Goal: Download file/media

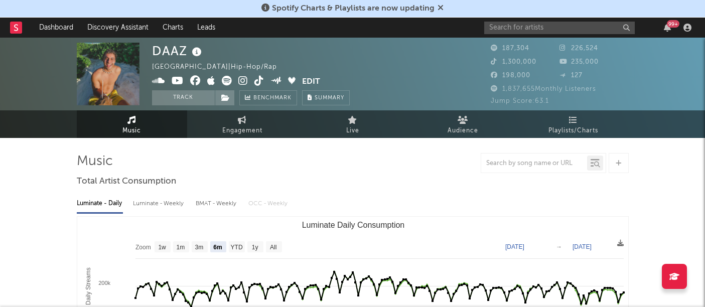
select select "6m"
click at [498, 30] on input "text" at bounding box center [559, 28] width 151 height 13
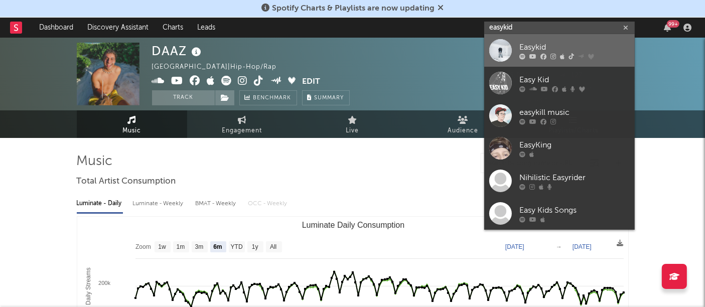
type input "easykid"
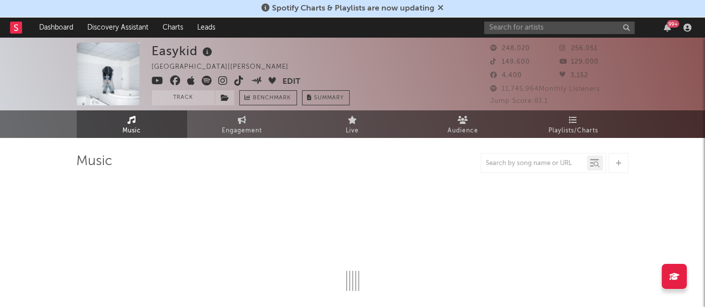
select select "6m"
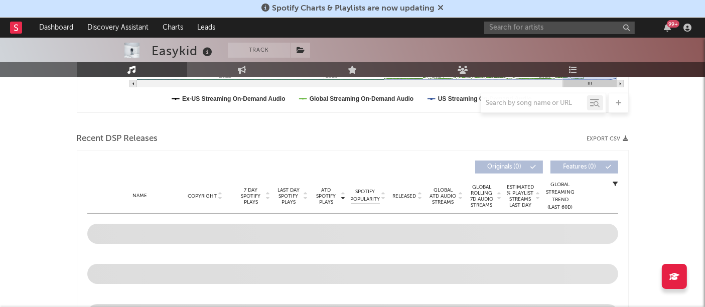
scroll to position [306, 0]
click at [628, 138] on icon "button" at bounding box center [626, 138] width 6 height 6
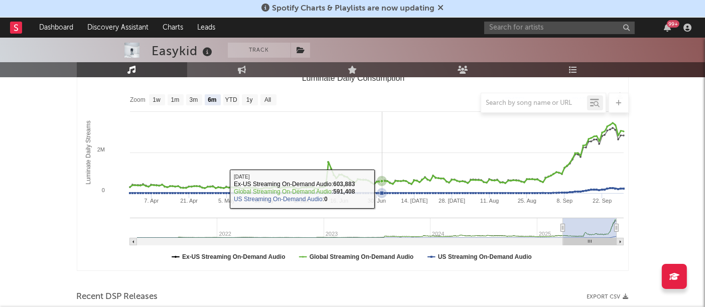
scroll to position [0, 0]
